Goal: Task Accomplishment & Management: Manage account settings

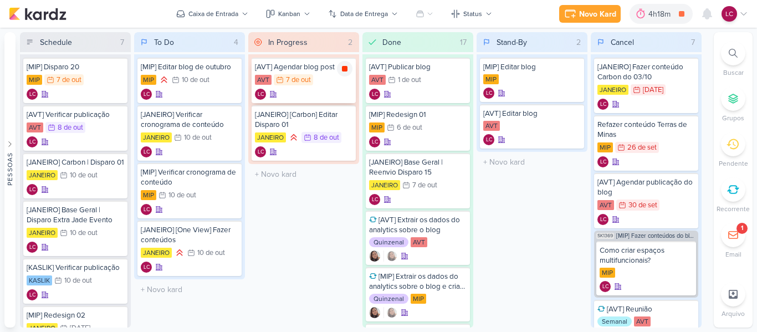
click at [343, 68] on icon at bounding box center [345, 69] width 6 height 6
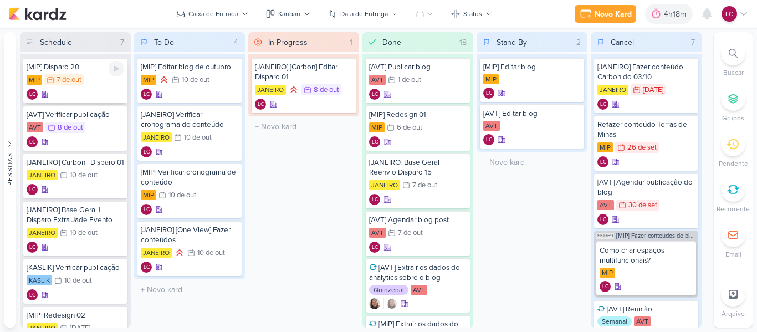
click at [89, 83] on div "MIP 7/10 7 de out" at bounding box center [76, 80] width 98 height 12
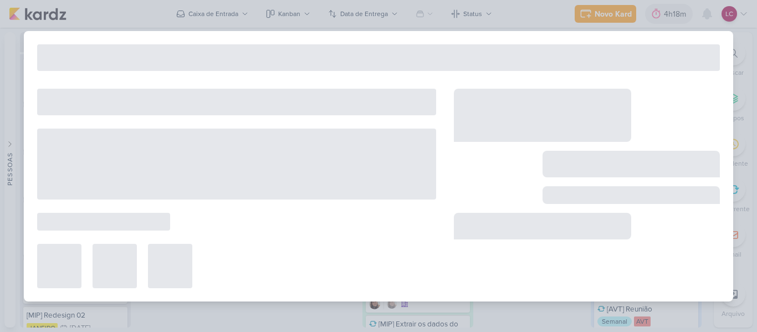
type input "[MIP] Disparo 20"
type input "7 de outubro de 2025 às 23:59"
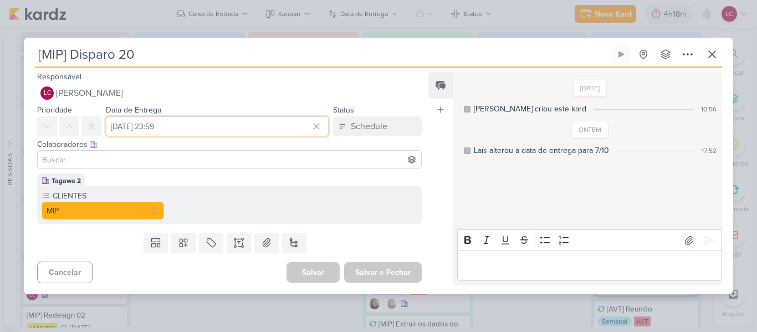
click at [143, 126] on input "7 de outubro de 2025 às 23:59" at bounding box center [217, 126] width 223 height 20
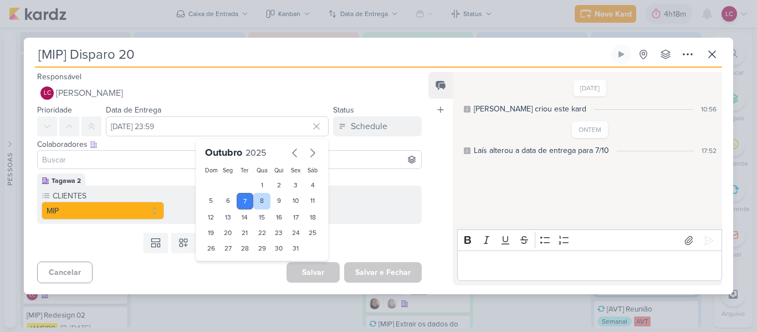
click at [257, 199] on div "8" at bounding box center [261, 201] width 17 height 17
type input "8 de outubro de 2025 às 23:59"
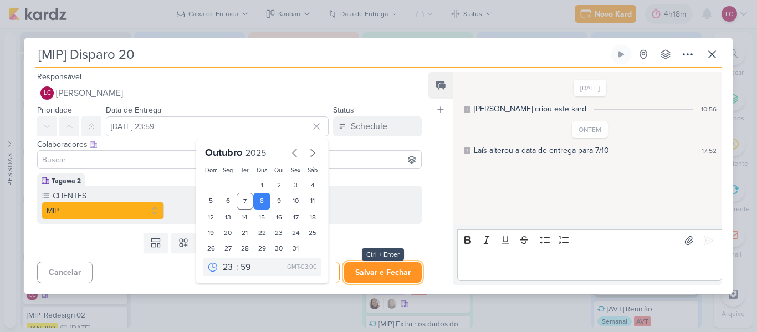
click at [358, 266] on button "Salvar e Fechar" at bounding box center [383, 272] width 78 height 20
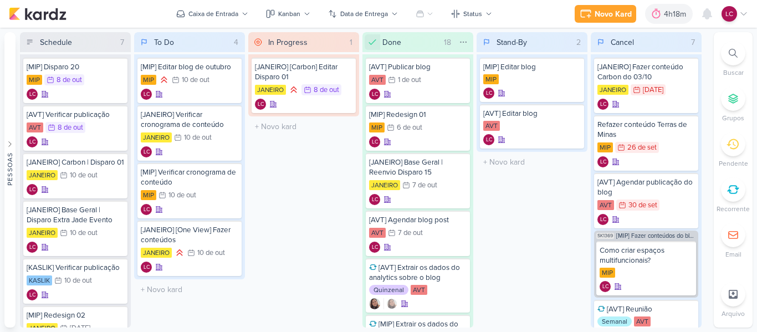
click at [376, 45] on icon at bounding box center [372, 42] width 11 height 11
click at [464, 40] on icon at bounding box center [463, 42] width 9 height 9
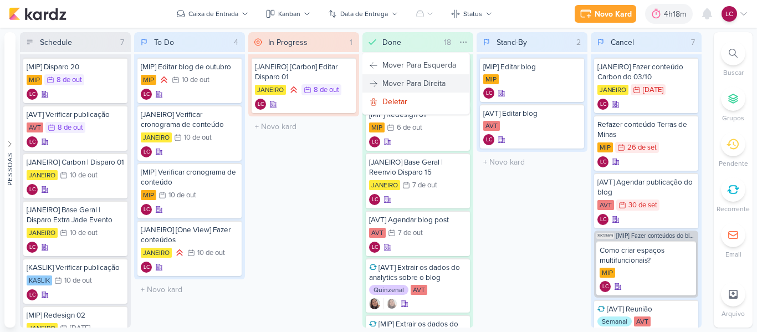
click at [445, 82] on div "Mover Para Direita" at bounding box center [413, 84] width 63 height 12
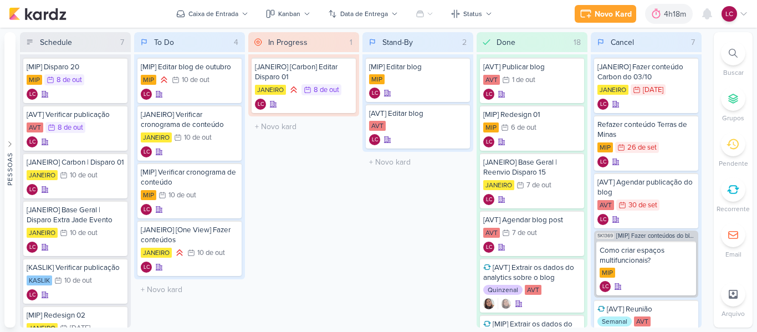
click at [370, 229] on div "Stand-By 2 Mover Para Esquerda Mover Para Direita Deletar [MIP] Editar blog MIP" at bounding box center [417, 179] width 111 height 295
click at [741, 15] on icon at bounding box center [743, 13] width 9 height 9
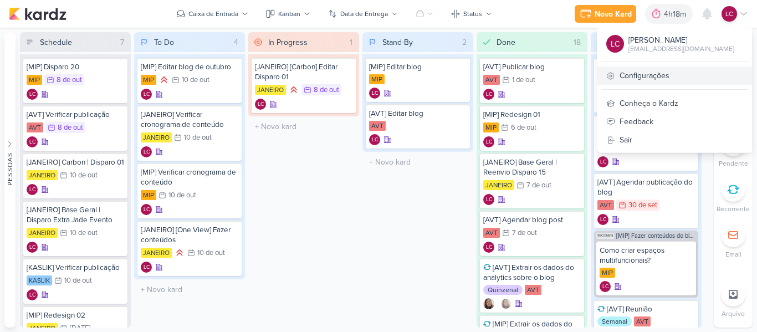
click at [654, 81] on link "Configurações" at bounding box center [674, 75] width 155 height 18
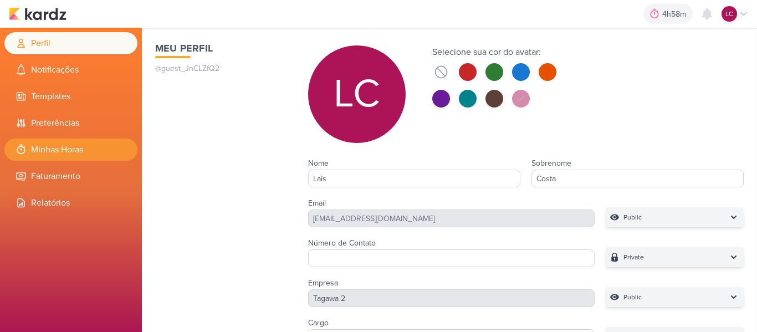
click at [88, 153] on li "Minhas Horas" at bounding box center [70, 150] width 133 height 22
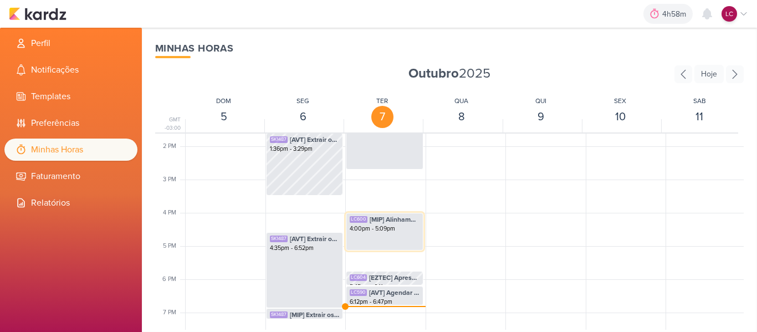
scroll to position [428, 0]
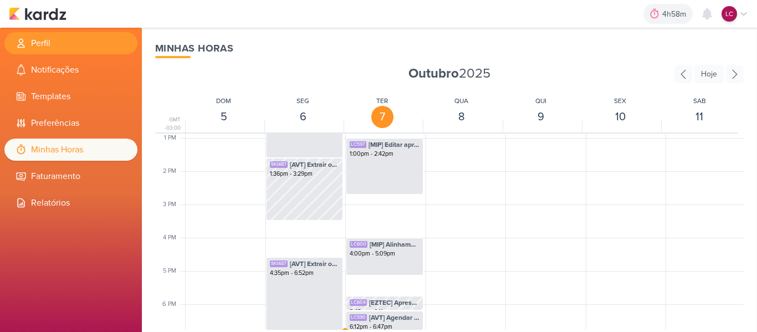
click at [54, 44] on li "Perfil" at bounding box center [70, 43] width 133 height 22
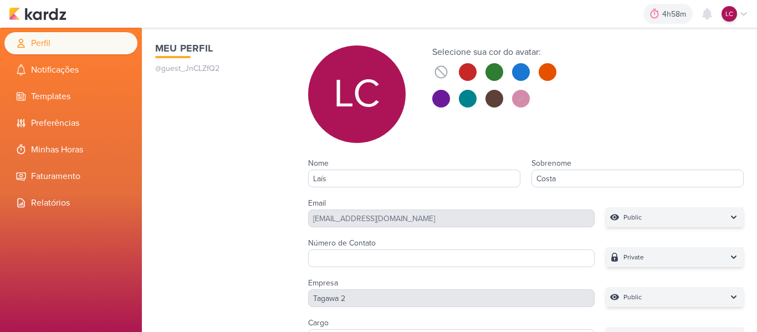
click at [47, 7] on div "4h58m Sessão desligada... Hoje 4h58m Semana 0h0m Mês 0h0m Nenhuma Sessão" at bounding box center [378, 14] width 739 height 28
click at [45, 10] on img at bounding box center [38, 13] width 58 height 13
